Goal: Task Accomplishment & Management: Complete application form

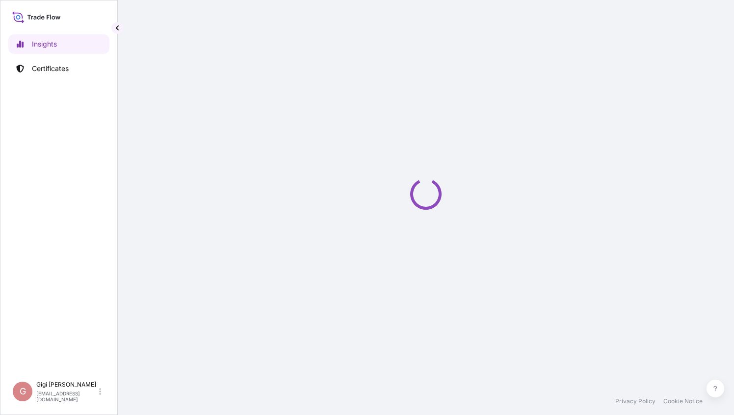
select select "2025"
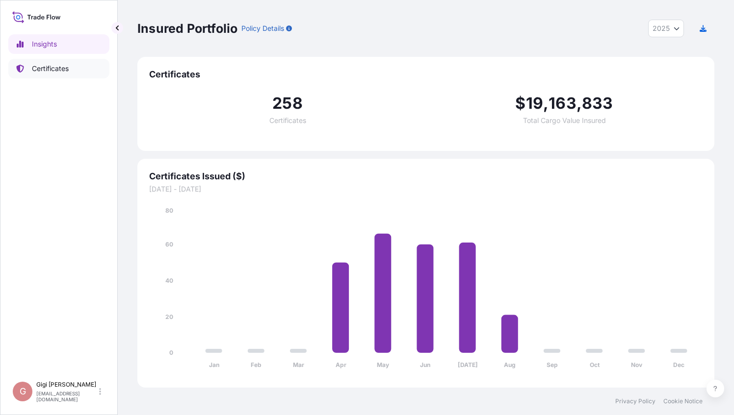
click at [59, 66] on p "Certificates" at bounding box center [50, 69] width 37 height 10
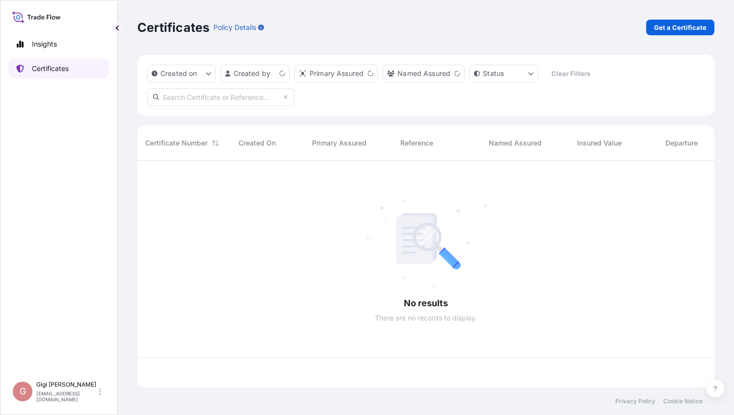
scroll to position [225, 569]
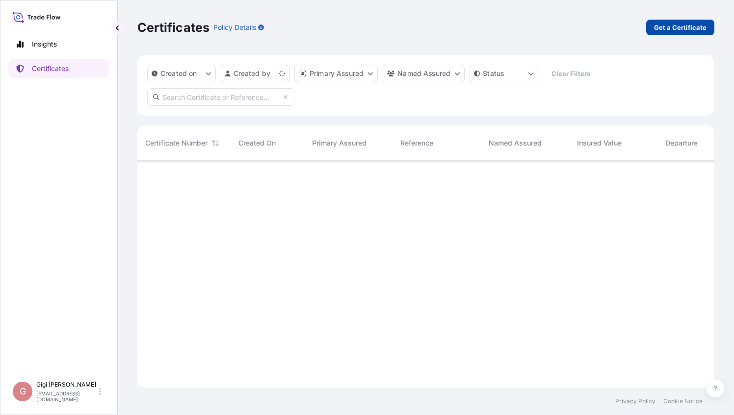
click at [681, 29] on p "Get a Certificate" at bounding box center [680, 28] width 52 height 10
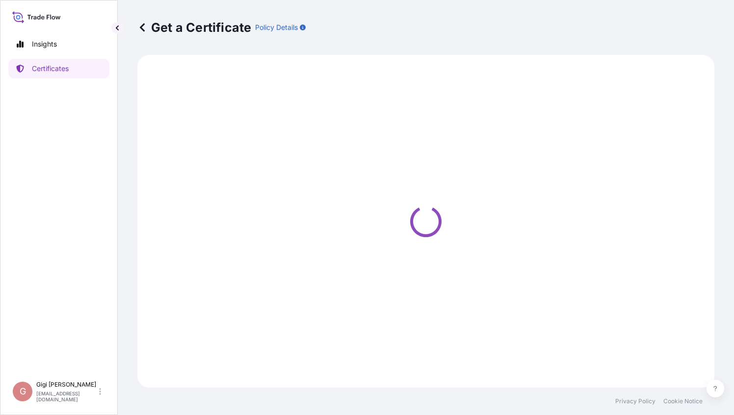
select select "Barge"
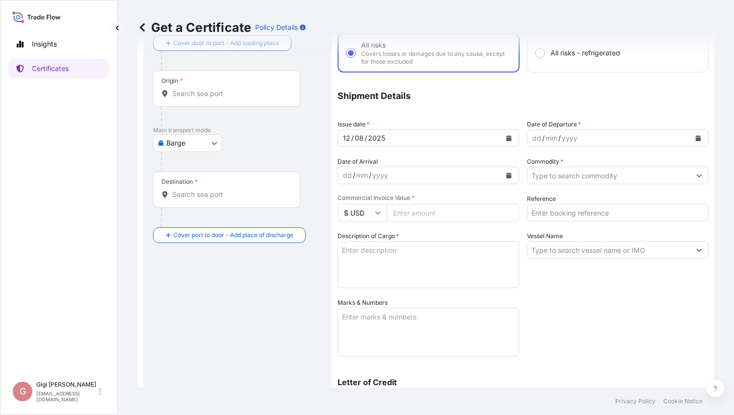
scroll to position [214, 0]
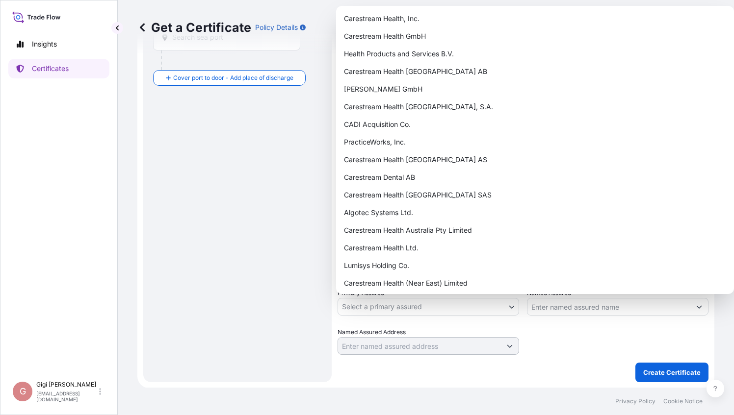
click at [471, 309] on body "Insights Certificates G [PERSON_NAME] [PERSON_NAME][EMAIL_ADDRESS][DOMAIN_NAME]…" at bounding box center [367, 207] width 734 height 415
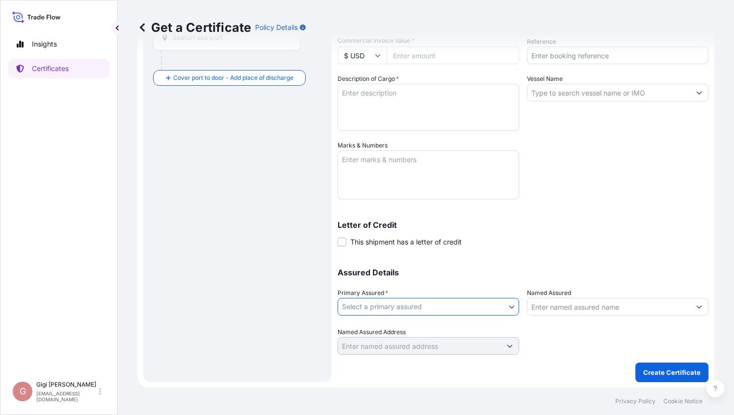
click at [601, 310] on input "Named Assured" at bounding box center [608, 307] width 163 height 18
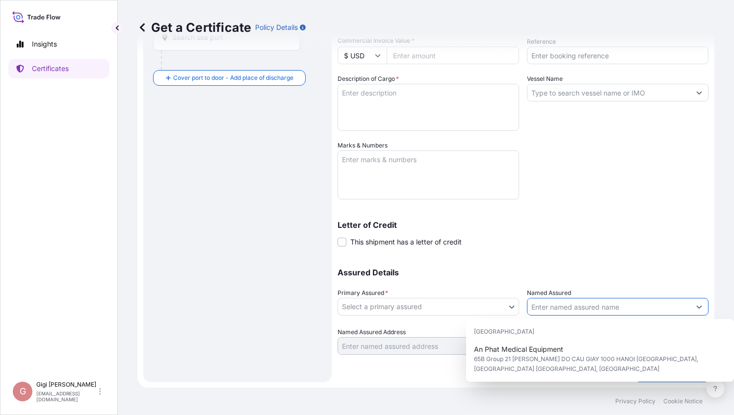
click at [621, 225] on p "Letter of Credit" at bounding box center [522, 225] width 371 height 8
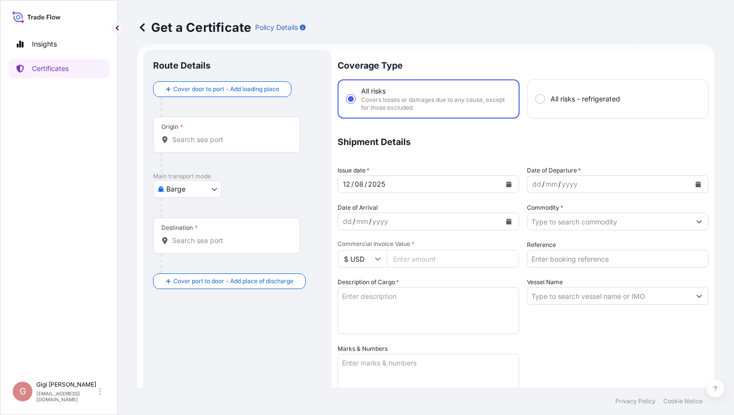
scroll to position [0, 0]
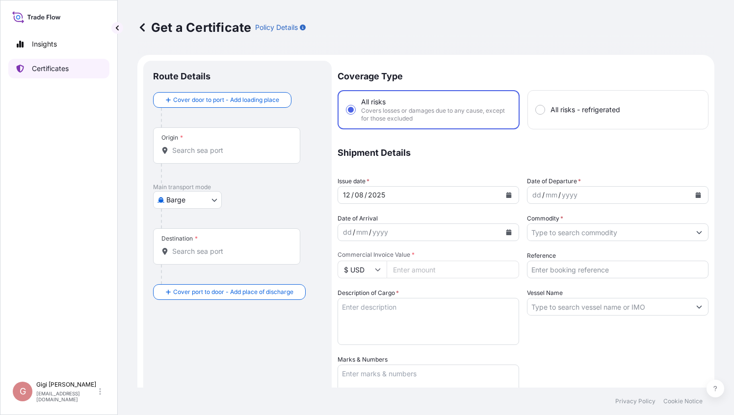
click at [45, 69] on p "Certificates" at bounding box center [50, 69] width 37 height 10
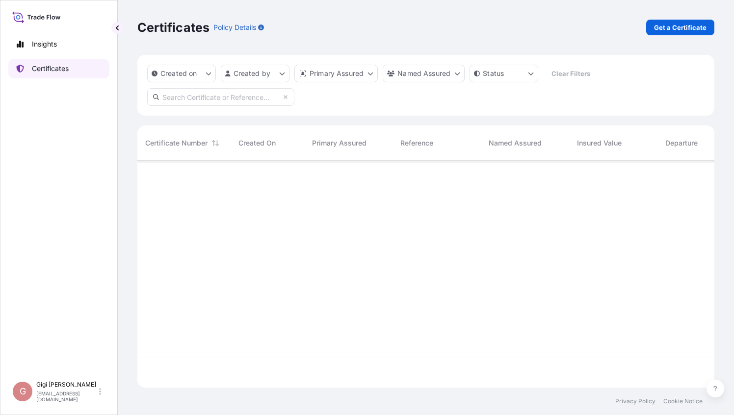
scroll to position [225, 569]
click at [284, 75] on html "4 options available. Insights Certificates G [PERSON_NAME] [PERSON_NAME][EMAIL_…" at bounding box center [367, 207] width 734 height 415
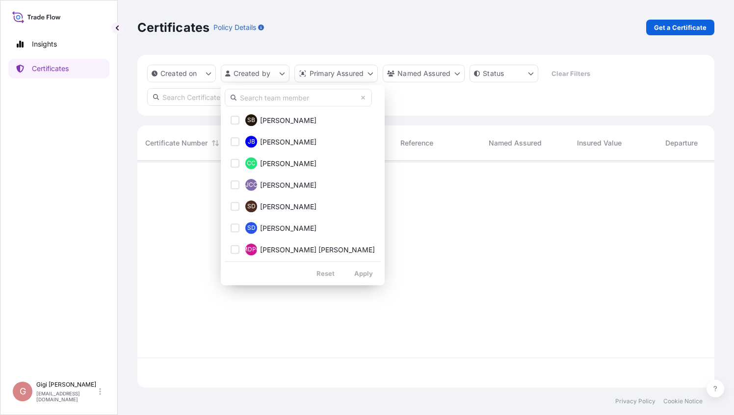
click at [280, 100] on input "text" at bounding box center [298, 98] width 147 height 18
type input "g"
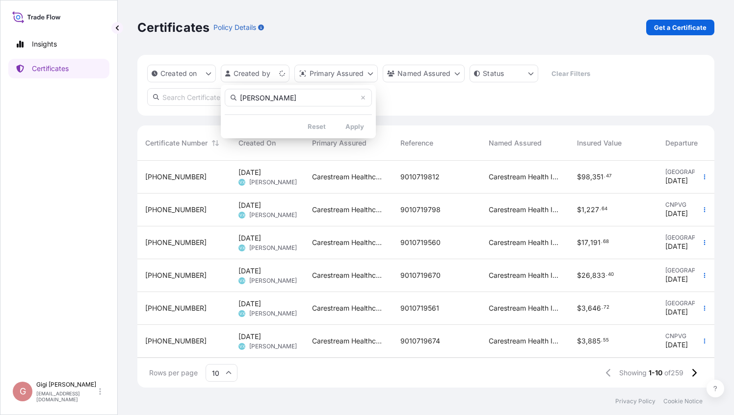
type input "[PERSON_NAME]"
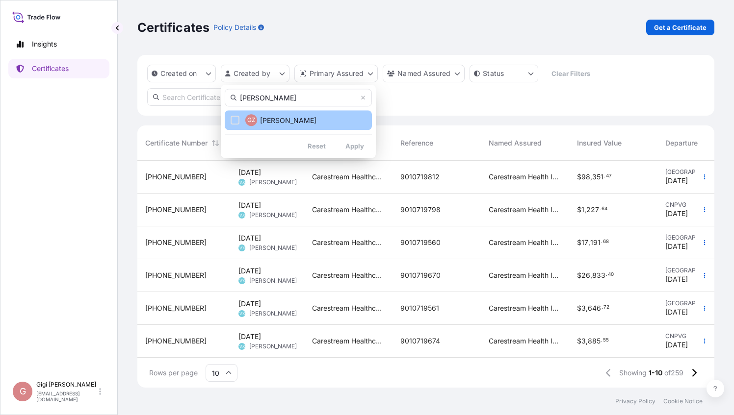
click at [274, 121] on span "Gigi Zhao" at bounding box center [288, 121] width 56 height 10
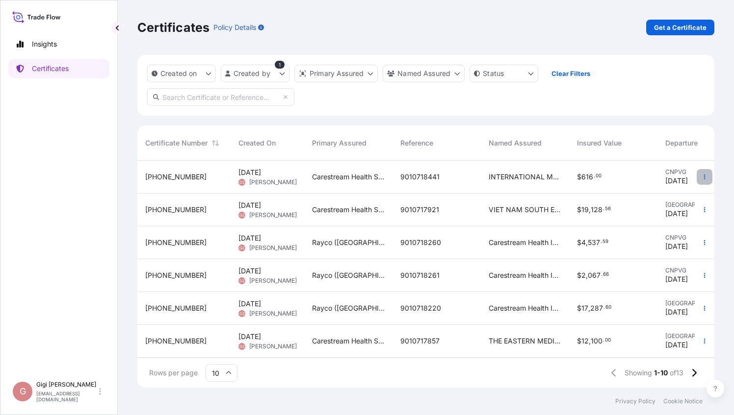
click at [704, 179] on icon "button" at bounding box center [704, 177] width 1 height 5
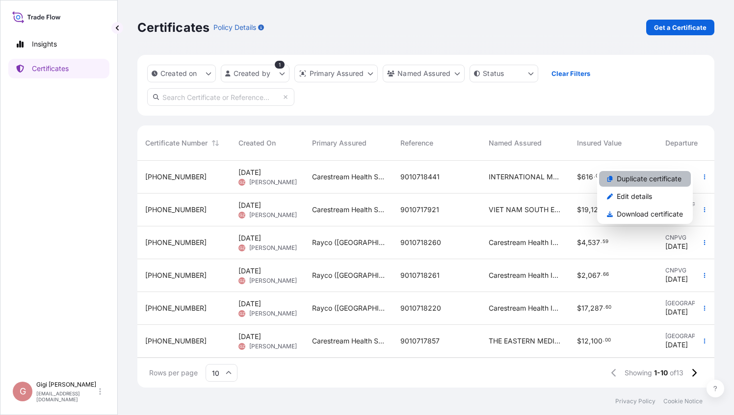
click at [660, 181] on p "Duplicate certificate" at bounding box center [649, 179] width 65 height 10
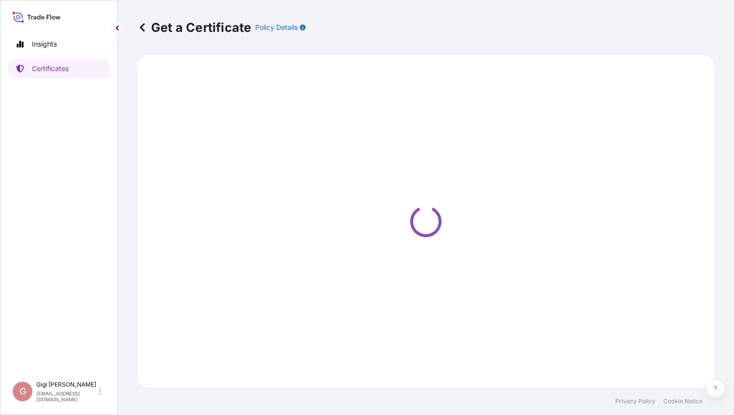
select select "Road / Inland"
select select "Air"
select select "Road / Inland"
select select "32106"
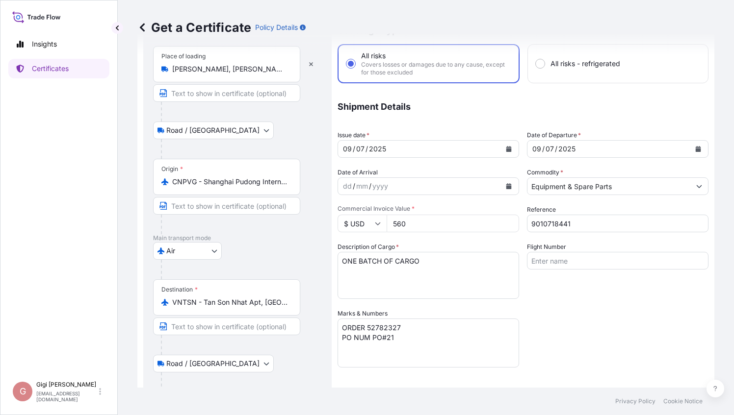
scroll to position [214, 0]
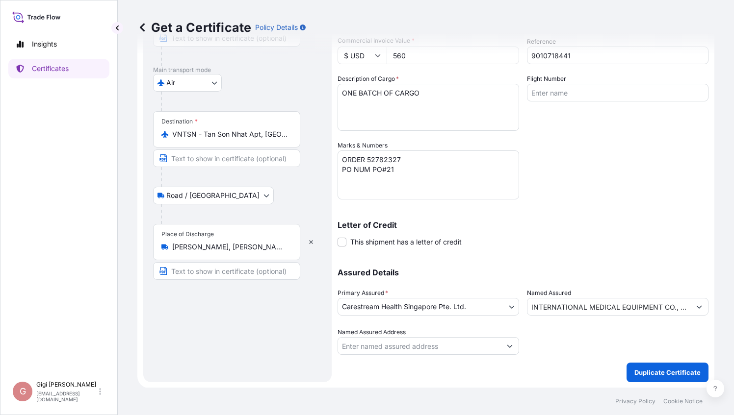
click at [510, 309] on body "Insights Certificates G Gigi Zhao jia.zhao@carestream.com Get a Certificate Pol…" at bounding box center [367, 207] width 734 height 415
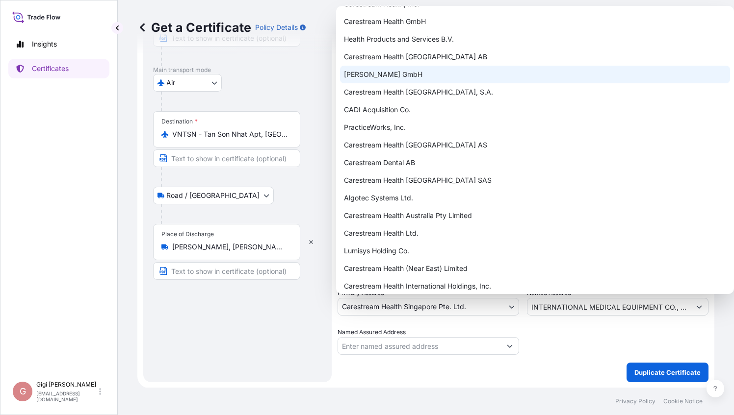
scroll to position [0, 0]
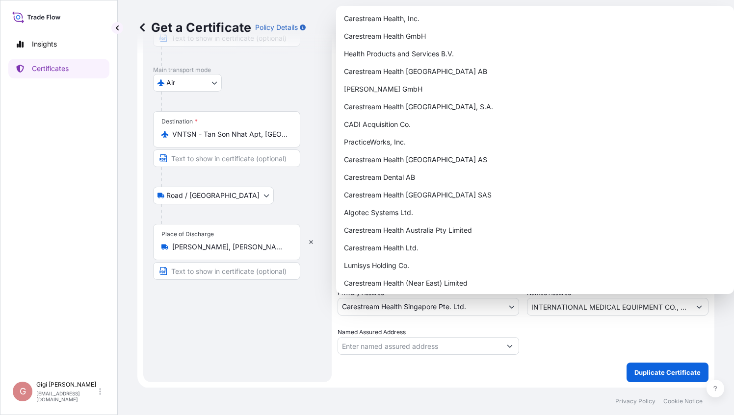
click at [510, 311] on body "Insights Certificates G Gigi Zhao jia.zhao@carestream.com Get a Certificate Pol…" at bounding box center [367, 207] width 734 height 415
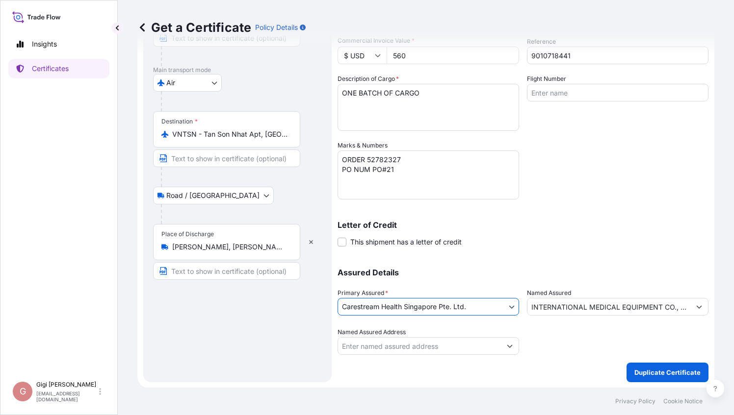
click at [508, 308] on body "Insights Certificates G Gigi Zhao jia.zhao@carestream.com Get a Certificate Pol…" at bounding box center [367, 207] width 734 height 415
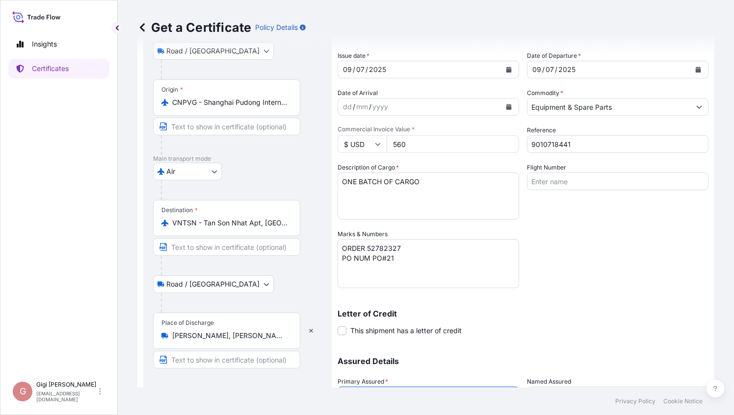
scroll to position [214, 0]
